Goal: Information Seeking & Learning: Check status

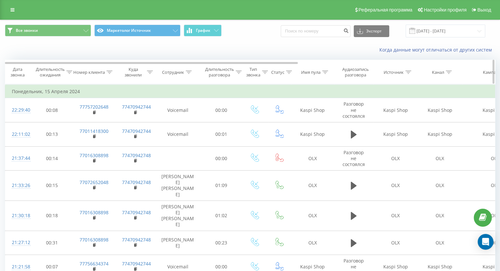
click at [305, 71] on div "Имя пула" at bounding box center [310, 73] width 19 height 6
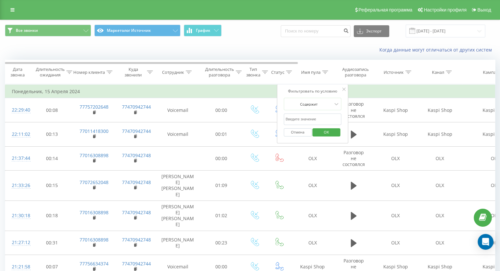
click at [306, 120] on input "text" at bounding box center [313, 120] width 58 height 12
type input "inst"
click at [326, 131] on span "OK" at bounding box center [326, 132] width 18 height 10
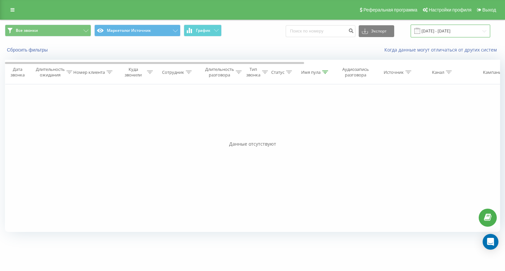
click at [438, 31] on input "[DATE] - [DATE]" at bounding box center [450, 31] width 80 height 13
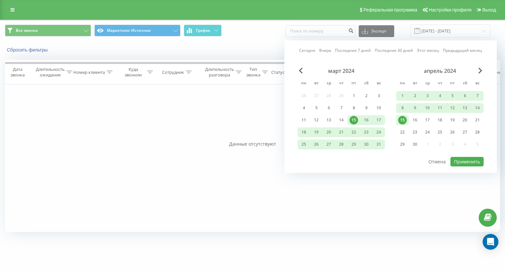
click at [424, 50] on link "Этот месяц" at bounding box center [428, 51] width 22 height 6
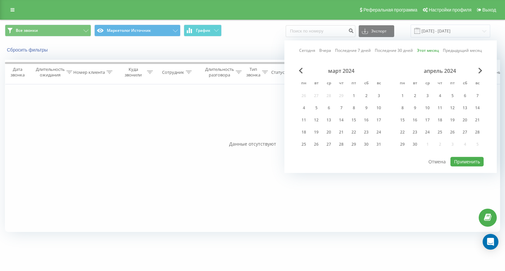
click at [461, 166] on div "Сегодня Вчера Последние 7 дней Последние 30 дней Этот месяц Предыдущий месяц ма…" at bounding box center [390, 106] width 212 height 133
click at [461, 162] on button "Применить" at bounding box center [466, 162] width 33 height 10
type input "[DATE] - [DATE]"
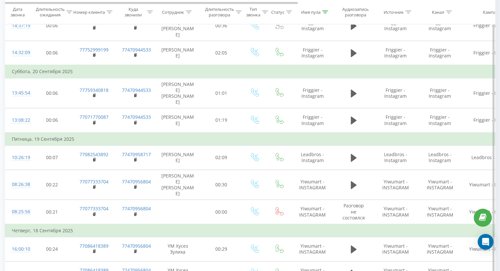
scroll to position [204, 0]
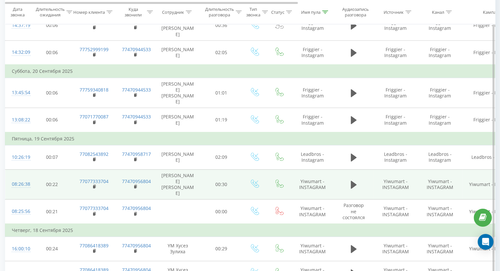
click at [297, 170] on td "Yiwumart - INSTAGRAM" at bounding box center [312, 185] width 43 height 30
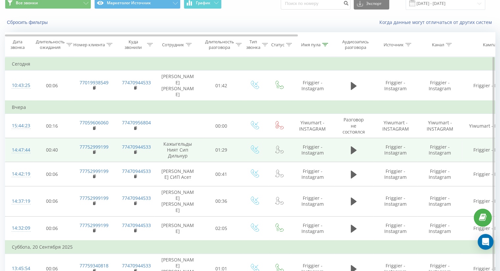
scroll to position [0, 0]
